Goal: Find specific page/section: Find specific page/section

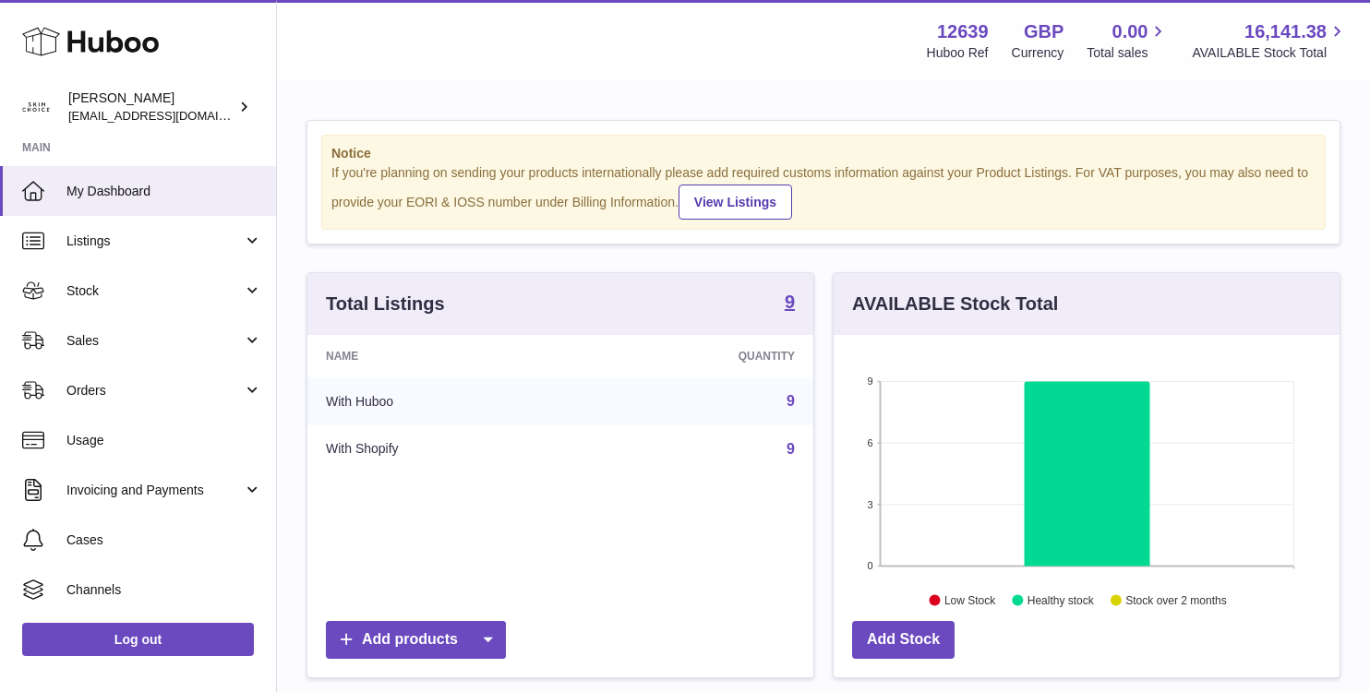
scroll to position [288, 506]
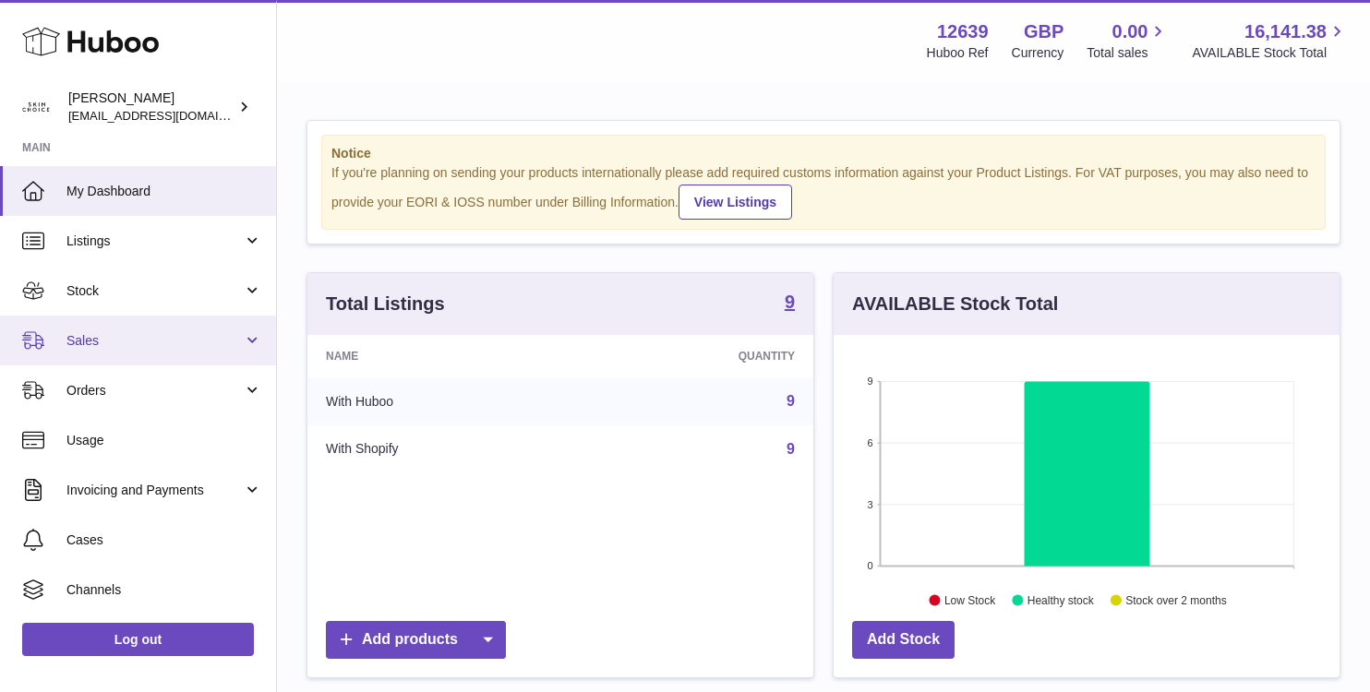
click at [218, 343] on span "Sales" at bounding box center [154, 341] width 176 height 18
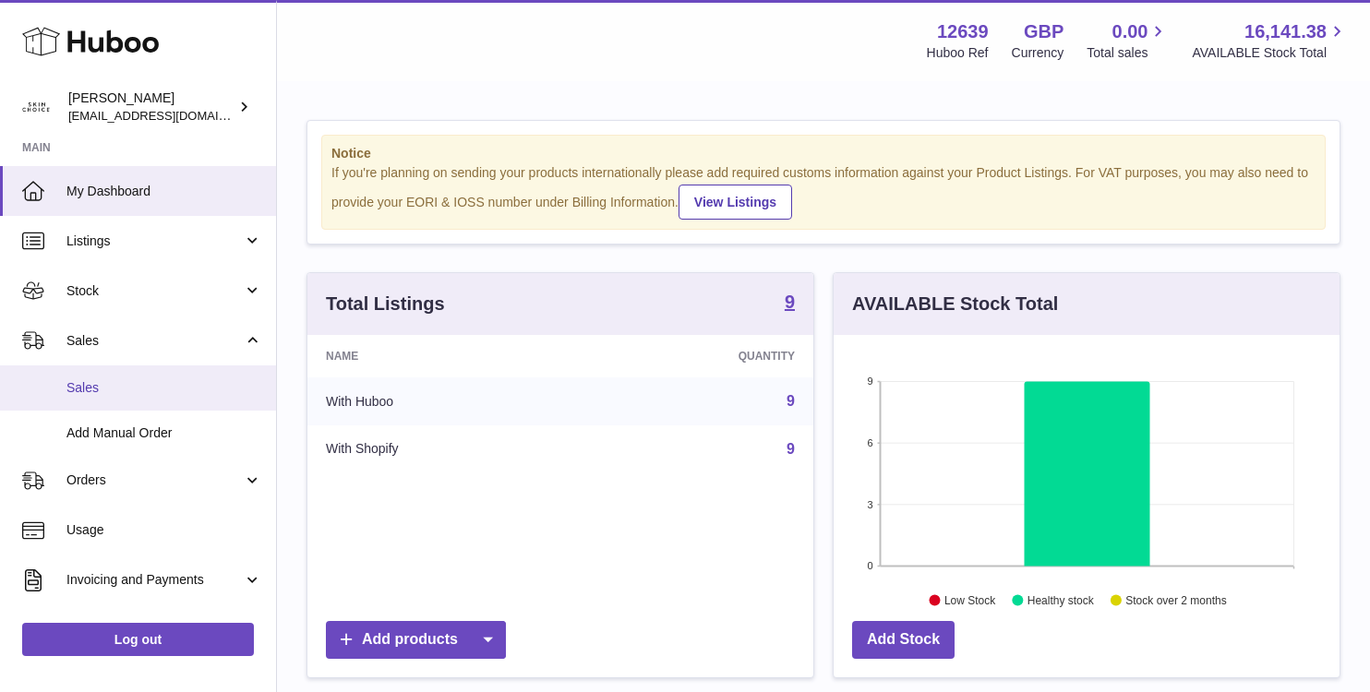
click at [208, 387] on span "Sales" at bounding box center [164, 388] width 196 height 18
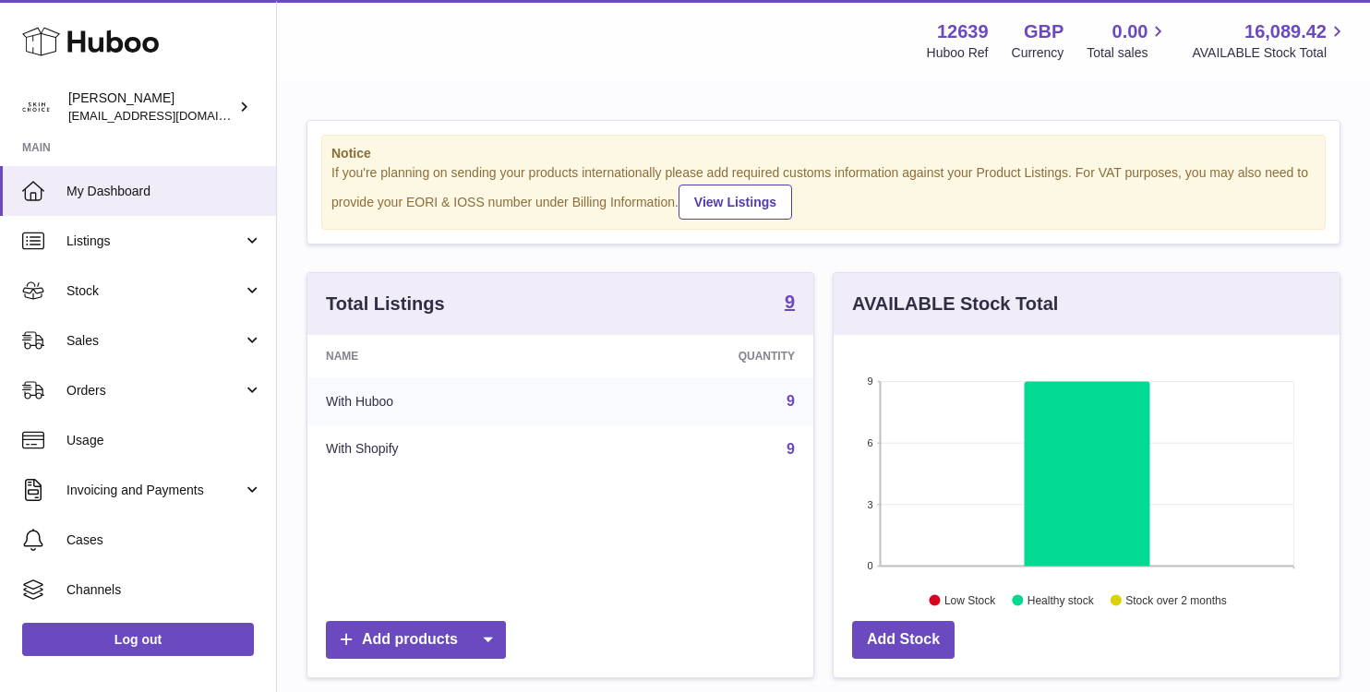
scroll to position [288, 506]
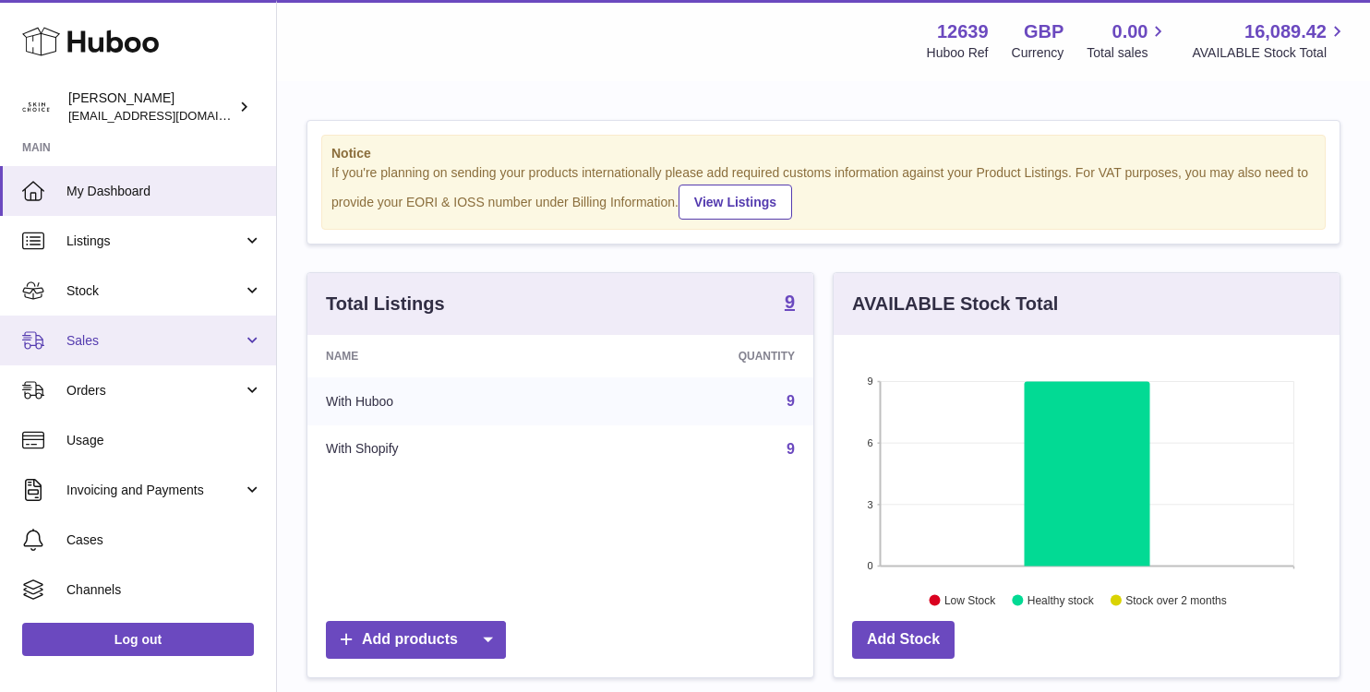
click at [233, 350] on link "Sales" at bounding box center [138, 341] width 276 height 50
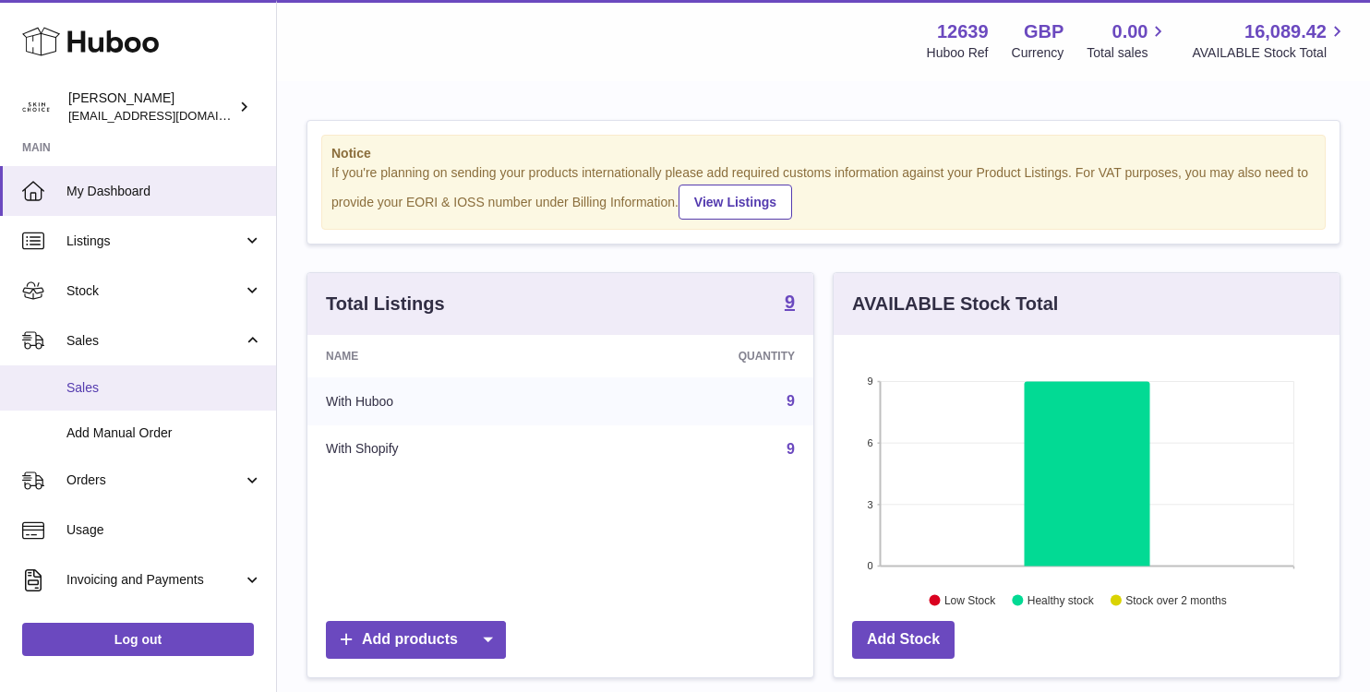
click at [205, 389] on span "Sales" at bounding box center [164, 388] width 196 height 18
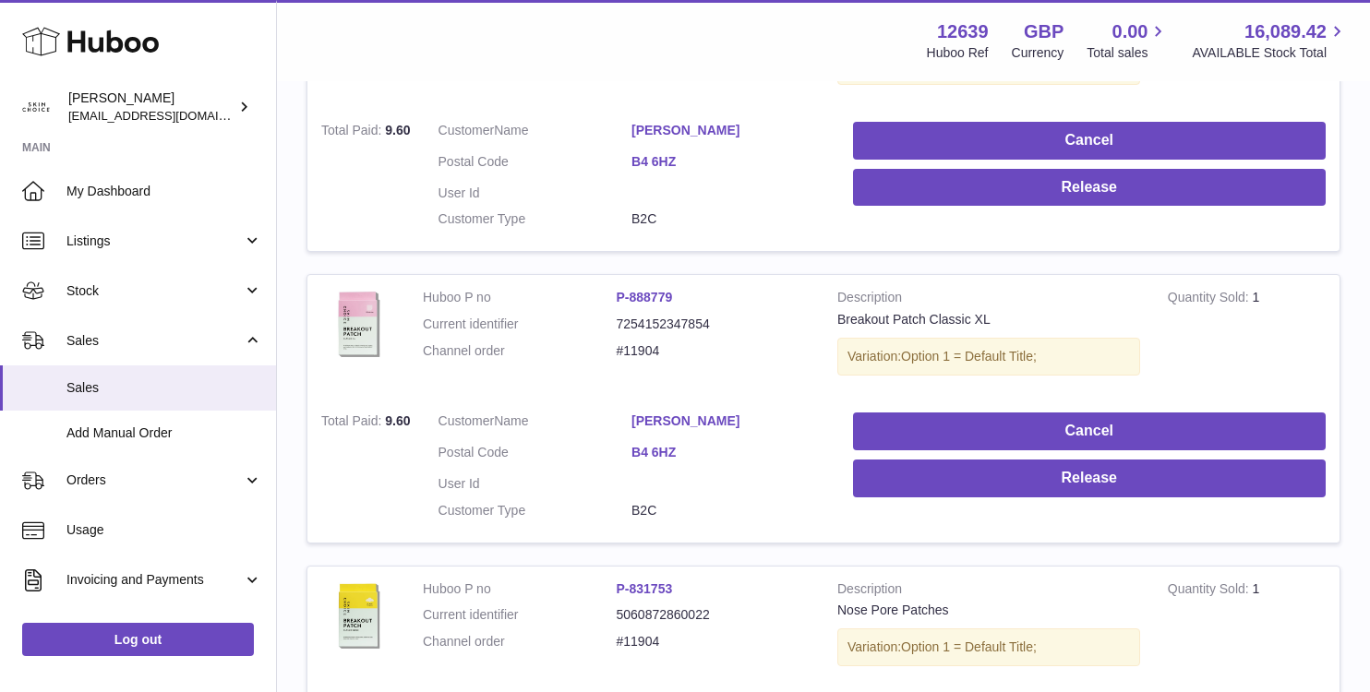
scroll to position [803, 0]
